Goal: Contribute content: Add original content to the website for others to see

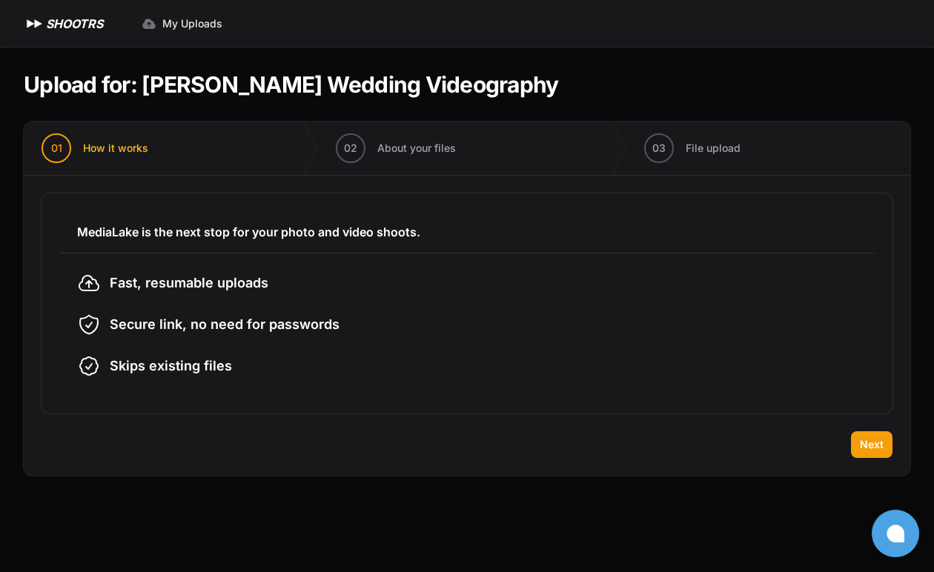
click at [655, 276] on div "Back Next" at bounding box center [467, 453] width 886 height 44
click at [655, 276] on span "Next" at bounding box center [872, 444] width 24 height 15
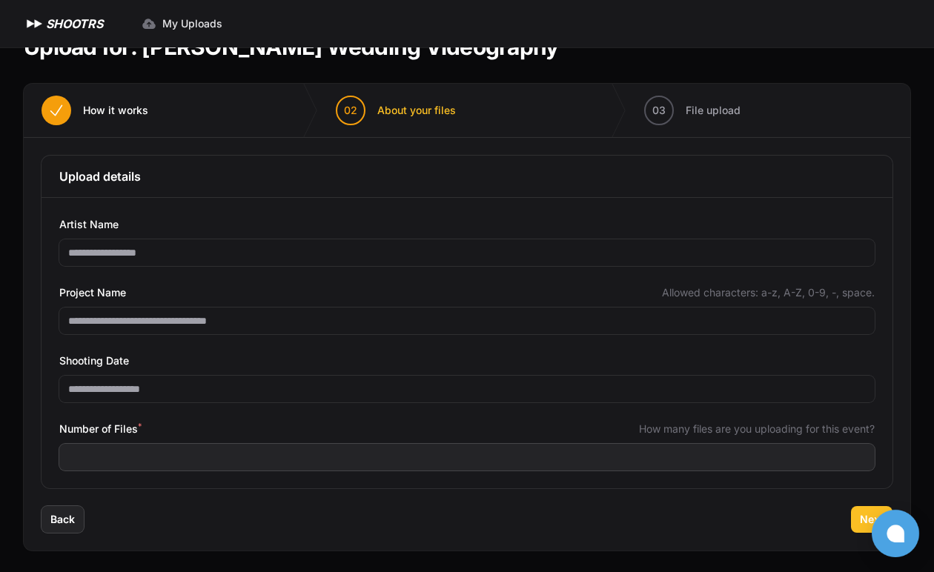
scroll to position [40, 0]
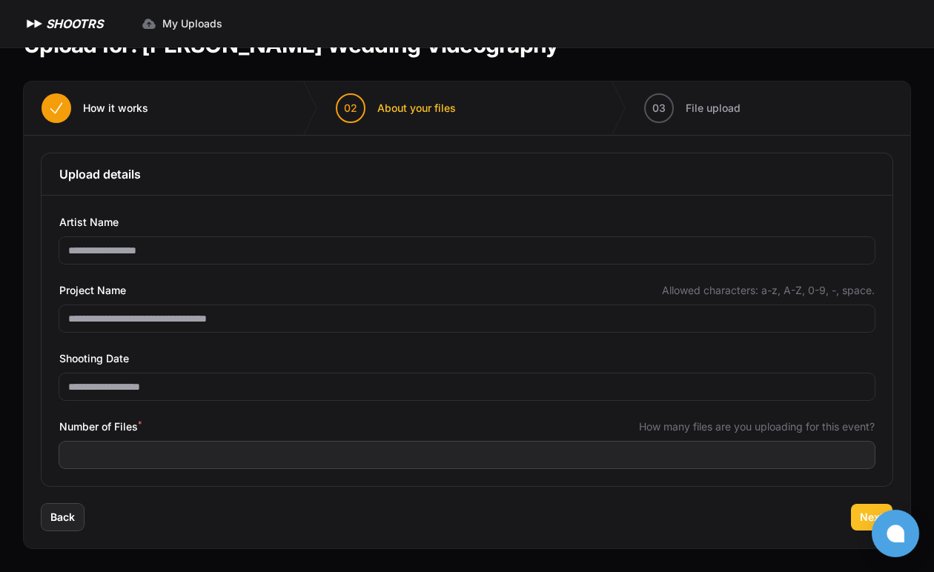
click at [655, 276] on button "Next" at bounding box center [872, 517] width 42 height 27
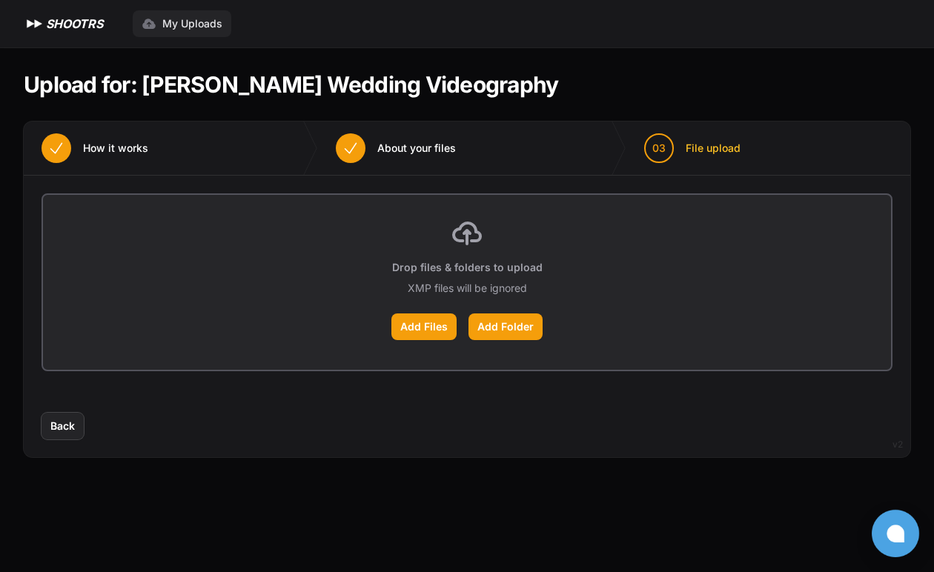
click at [152, 28] on icon at bounding box center [148, 24] width 13 height 10
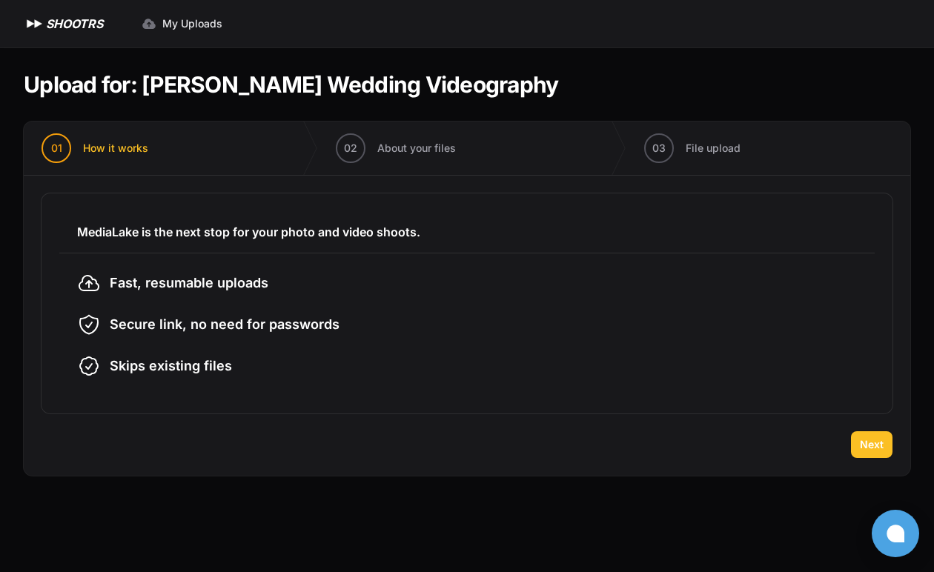
click at [883, 445] on button "Next" at bounding box center [872, 444] width 42 height 27
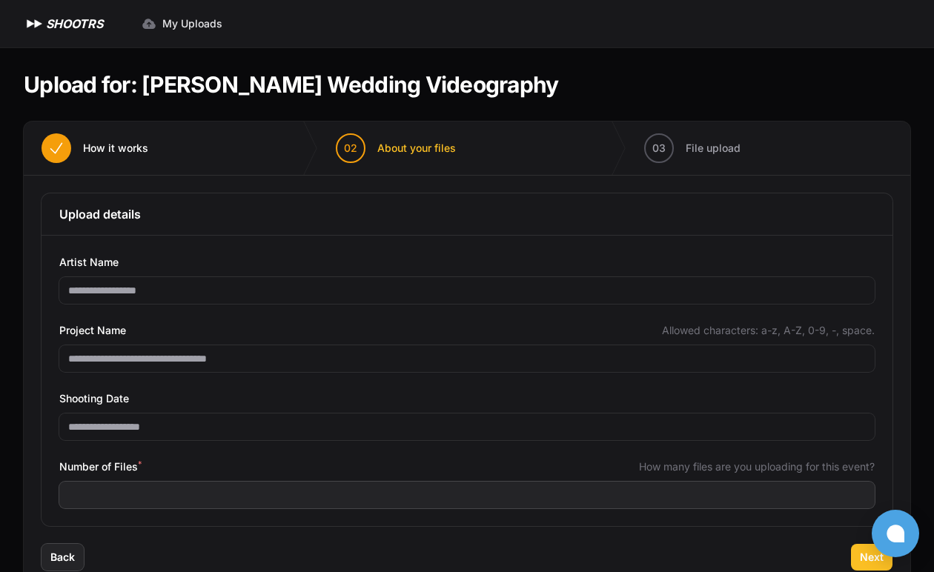
scroll to position [40, 0]
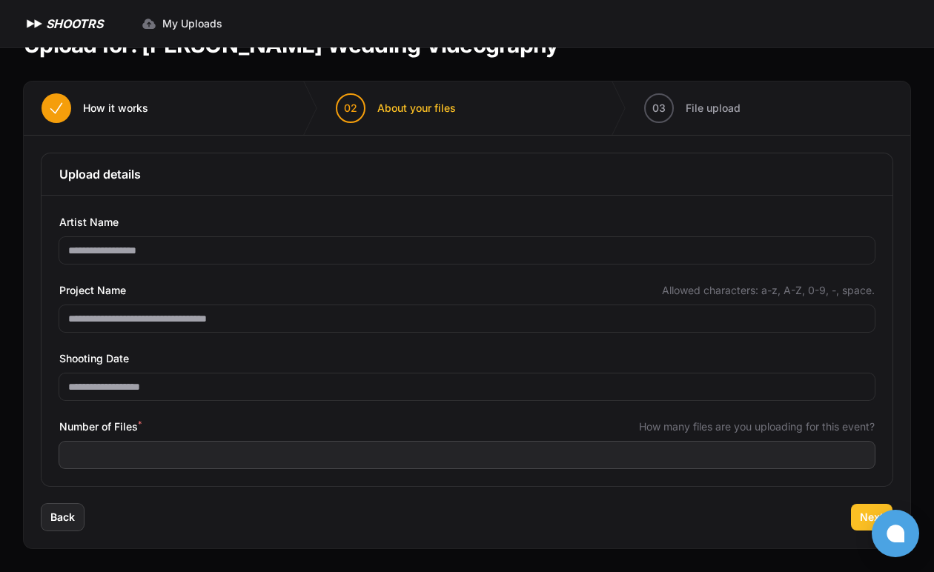
click at [860, 519] on span "Next" at bounding box center [872, 517] width 24 height 15
